Goal: Check status: Check status

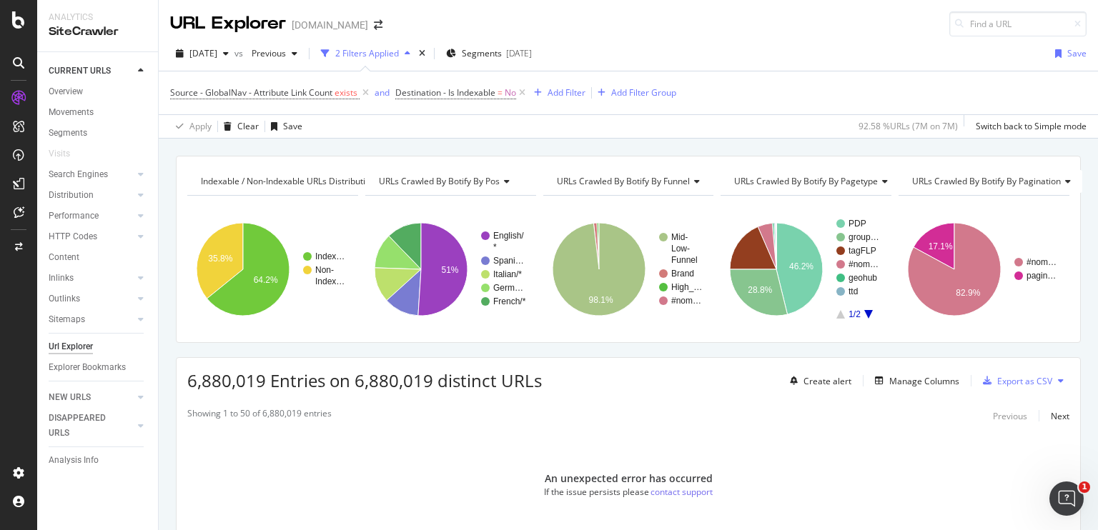
scroll to position [90, 0]
